Goal: Task Accomplishment & Management: Complete application form

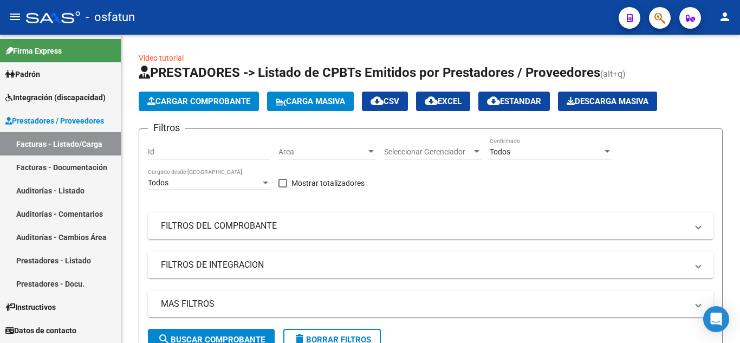
click at [67, 98] on span "Integración (discapacidad)" at bounding box center [55, 98] width 100 height 12
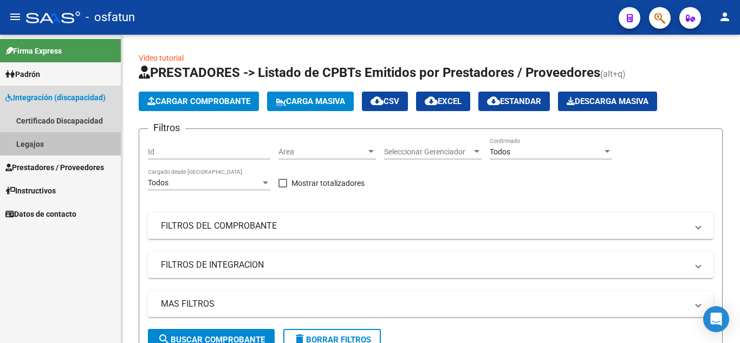
click at [34, 140] on link "Legajos" at bounding box center [60, 143] width 121 height 23
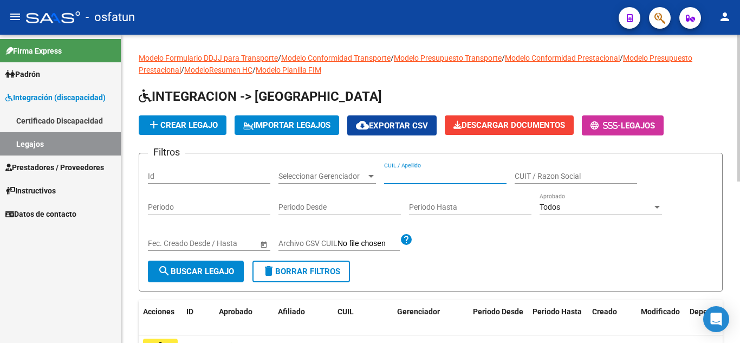
click at [434, 174] on input "CUIL / Apellido" at bounding box center [445, 176] width 123 height 9
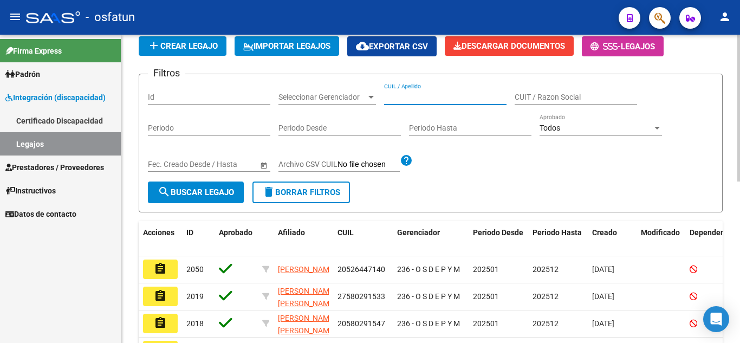
scroll to position [54, 0]
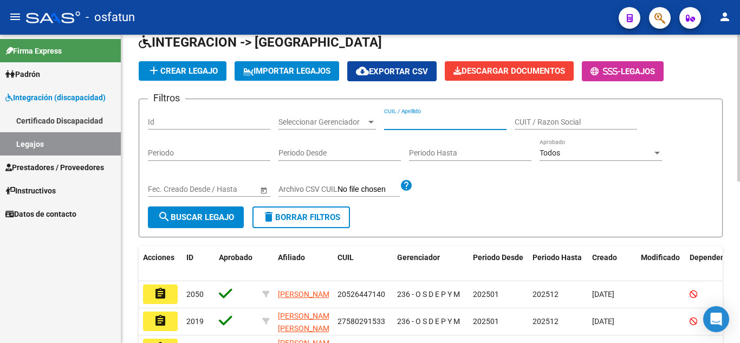
click at [223, 119] on input "Id" at bounding box center [209, 122] width 123 height 9
type input "2156"
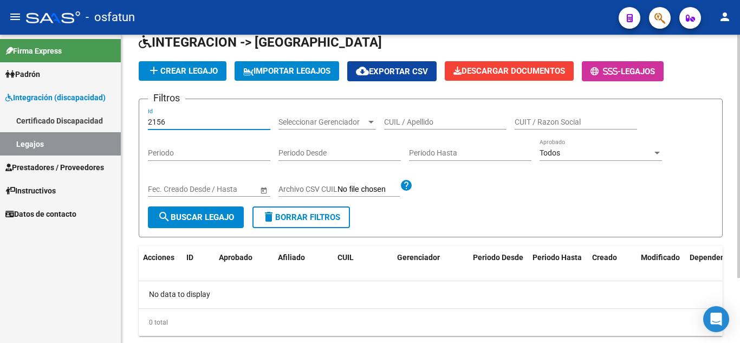
drag, startPoint x: 220, startPoint y: 126, endPoint x: 141, endPoint y: 124, distance: 79.2
click at [141, 124] on form "Filtros 2156 Id Seleccionar Gerenciador Seleccionar Gerenciador CUIL / Apellido…" at bounding box center [431, 168] width 584 height 139
click at [466, 125] on input "CUIL / Apellido" at bounding box center [445, 122] width 123 height 9
click at [190, 75] on span "add Crear Legajo" at bounding box center [182, 71] width 70 height 10
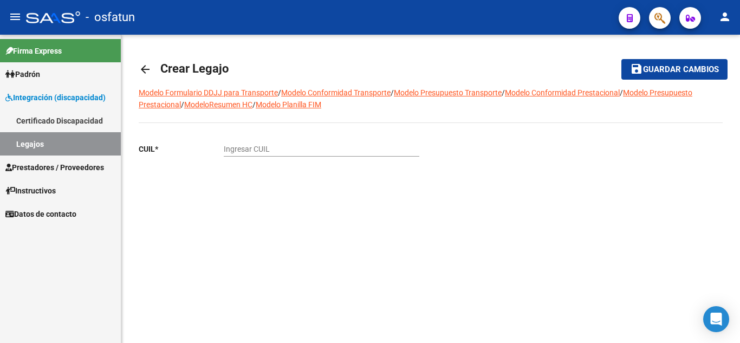
click at [263, 151] on input "Ingresar CUIL" at bounding box center [322, 149] width 196 height 9
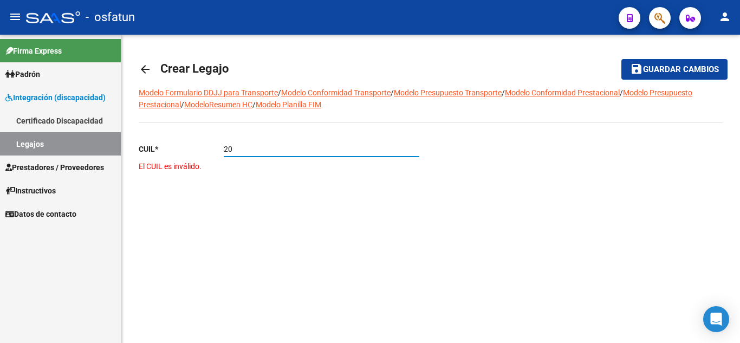
type input "2"
paste input "-56547876"
type input "20-56547876-2"
click at [141, 73] on mat-icon "arrow_back" at bounding box center [145, 69] width 13 height 13
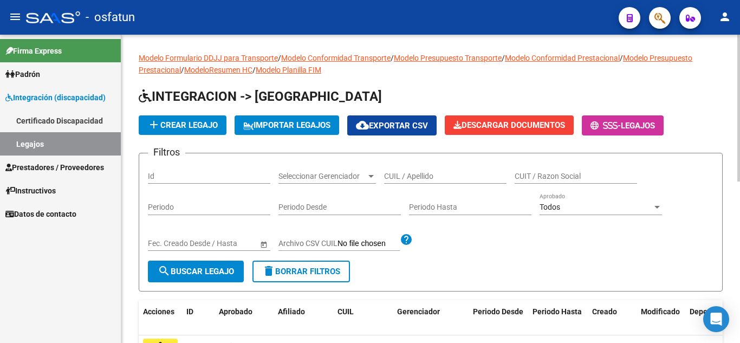
click at [391, 175] on input "CUIL / Apellido" at bounding box center [445, 176] width 123 height 9
click at [407, 177] on input "CUIL / Apellido" at bounding box center [445, 176] width 123 height 9
paste input "[PERSON_NAME]"
type input "[PERSON_NAME]"
click at [725, 21] on mat-icon "person" at bounding box center [725, 16] width 13 height 13
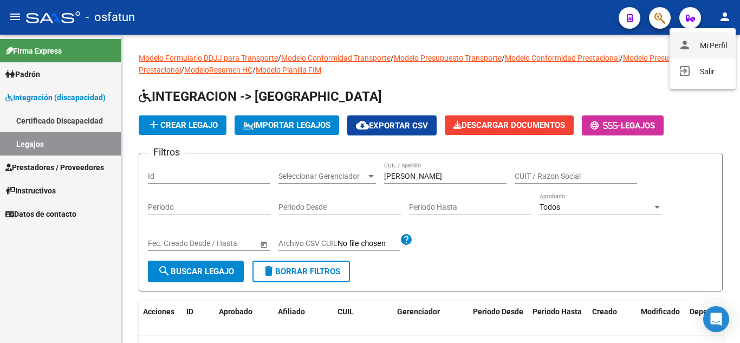
click at [718, 42] on button "person Mi Perfil" at bounding box center [703, 46] width 66 height 26
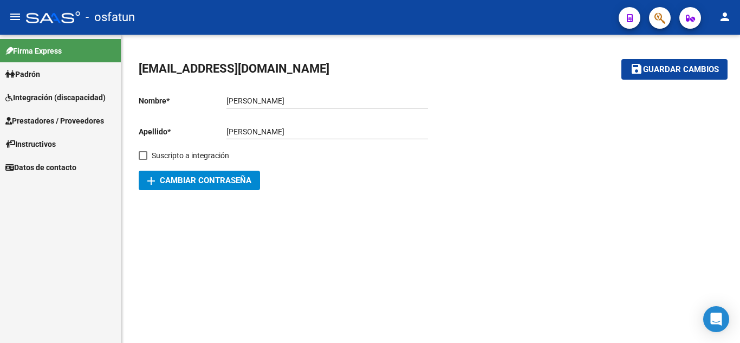
click at [50, 100] on span "Integración (discapacidad)" at bounding box center [55, 98] width 100 height 12
click at [31, 143] on link "Legajos" at bounding box center [60, 143] width 121 height 23
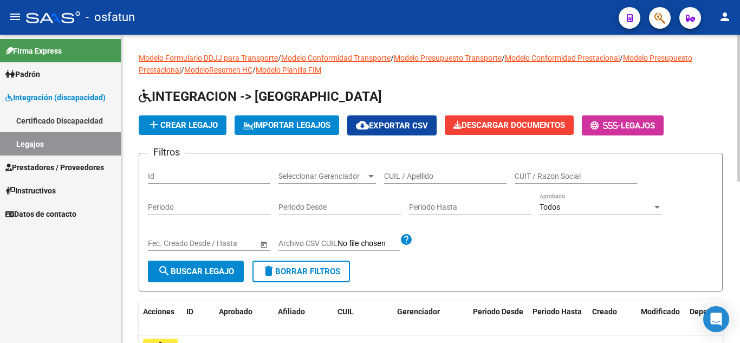
click at [365, 241] on input "Archivo CSV CUIL" at bounding box center [369, 244] width 62 height 10
click at [618, 205] on div "Todos" at bounding box center [596, 207] width 113 height 9
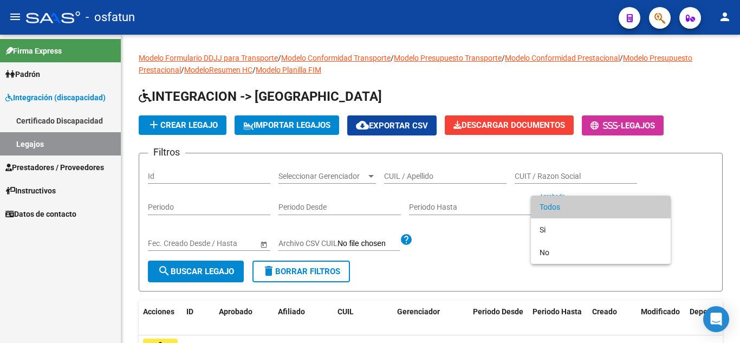
click at [564, 208] on span "Todos" at bounding box center [601, 207] width 123 height 23
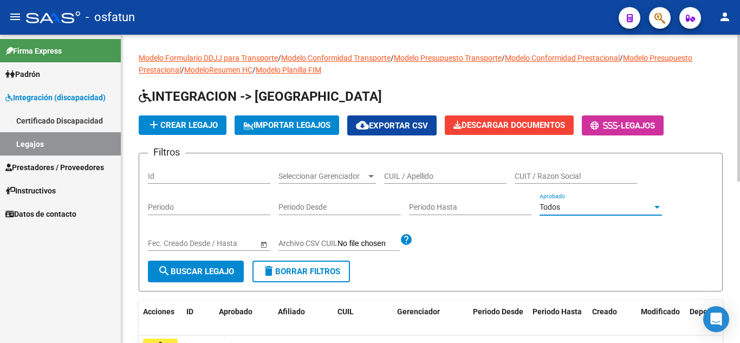
click at [357, 177] on span "Seleccionar Gerenciador" at bounding box center [323, 176] width 88 height 9
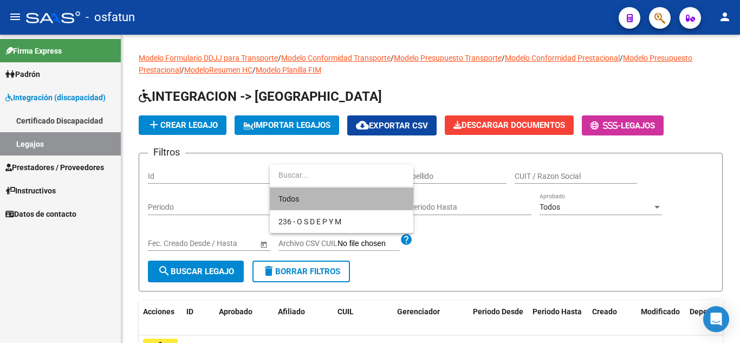
click at [291, 194] on span "Todos" at bounding box center [342, 199] width 126 height 23
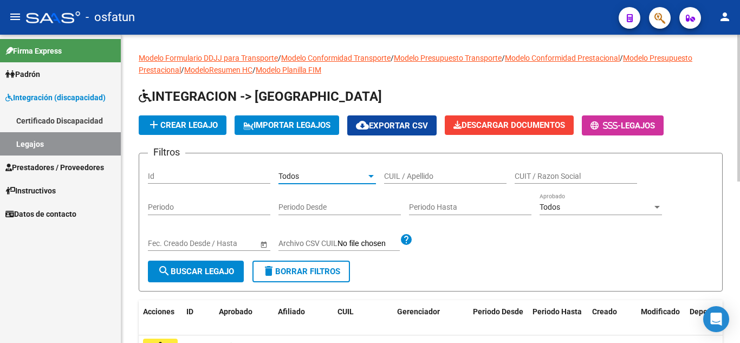
click at [442, 181] on input "CUIL / Apellido" at bounding box center [445, 176] width 123 height 9
click at [198, 129] on span "add Crear Legajo" at bounding box center [182, 125] width 70 height 10
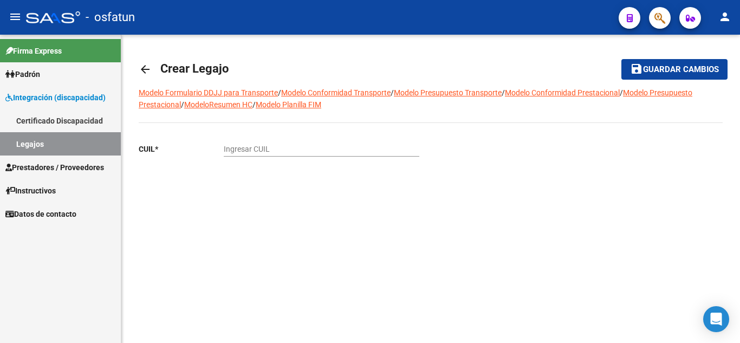
click at [233, 145] on input "Ingresar CUIL" at bounding box center [322, 149] width 196 height 9
click at [235, 152] on input "Ingresar CUIL" at bounding box center [322, 149] width 196 height 9
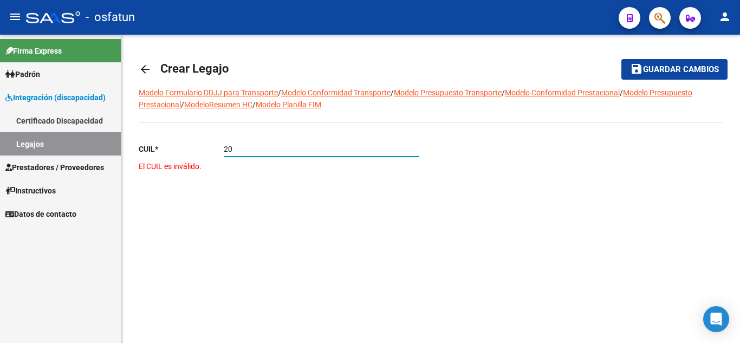
paste input "-55547876-"
click at [622, 59] on button "save Guardar cambios" at bounding box center [675, 69] width 106 height 20
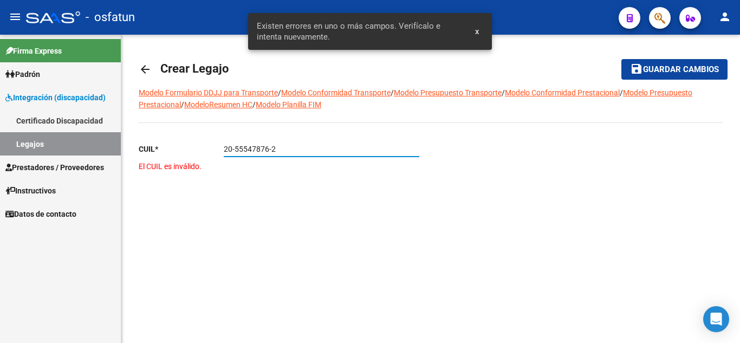
click at [243, 150] on input "20-55547876-2" at bounding box center [322, 149] width 196 height 9
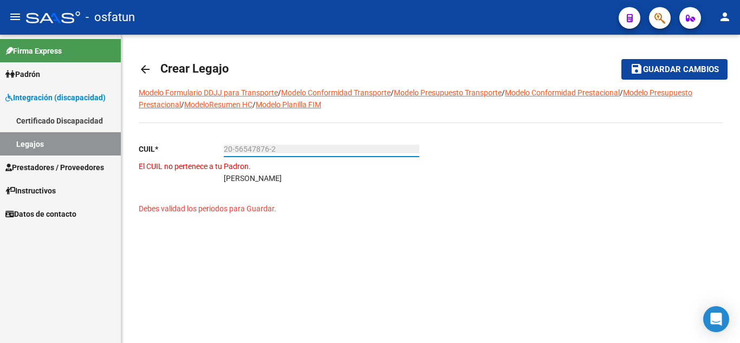
type input "20-56547876-2"
drag, startPoint x: 289, startPoint y: 189, endPoint x: 288, endPoint y: 180, distance: 9.3
click at [289, 186] on div "[PERSON_NAME]" at bounding box center [323, 181] width 198 height 18
click at [145, 69] on mat-icon "arrow_back" at bounding box center [145, 69] width 13 height 13
